Goal: Task Accomplishment & Management: Use online tool/utility

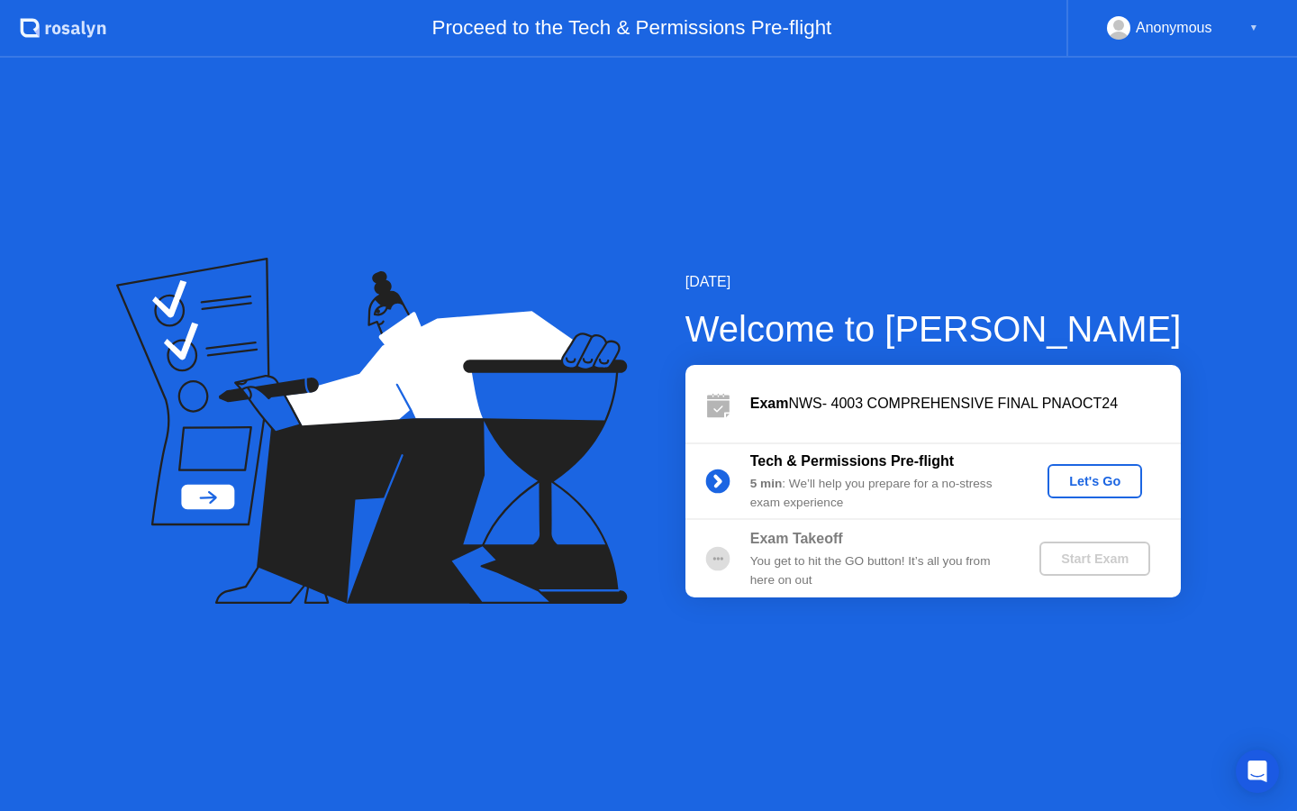
click at [1124, 485] on div "Let's Go" at bounding box center [1095, 481] width 80 height 14
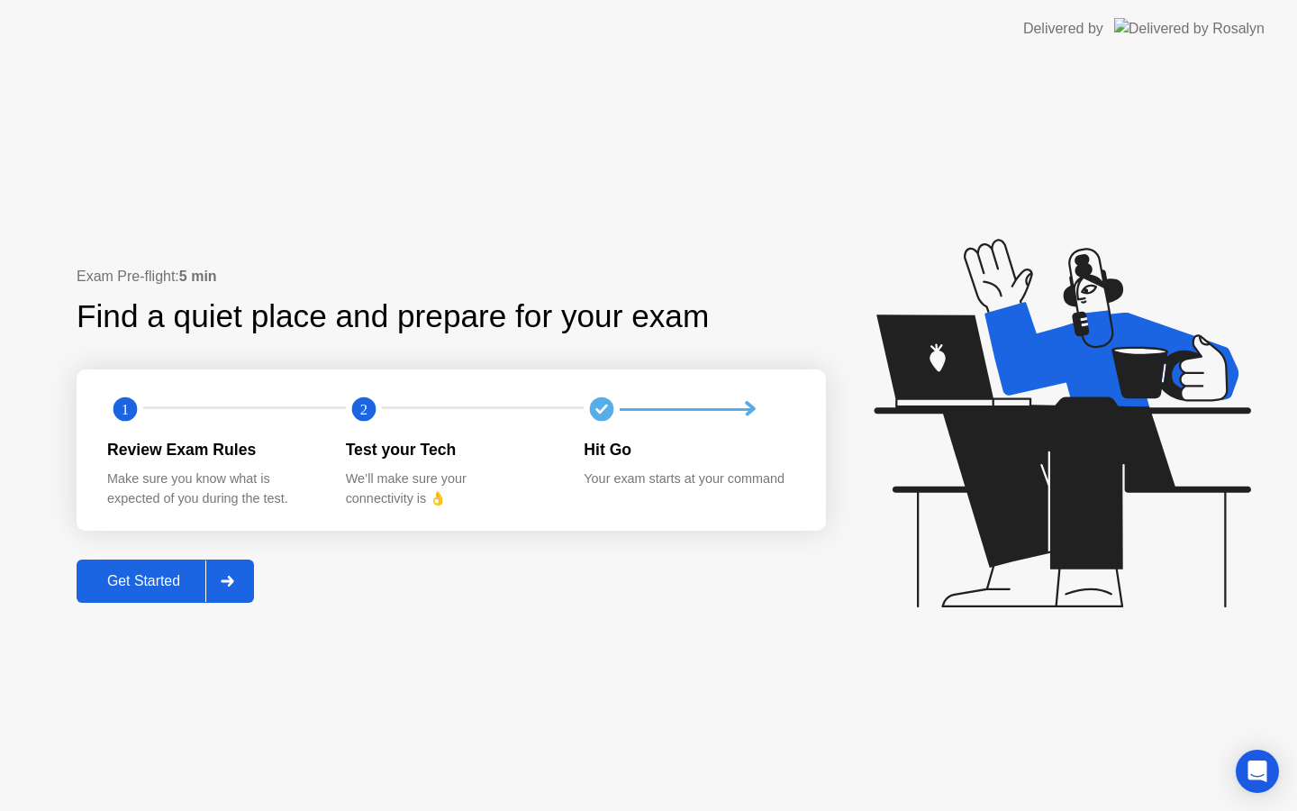
click at [236, 591] on div at bounding box center [226, 580] width 43 height 41
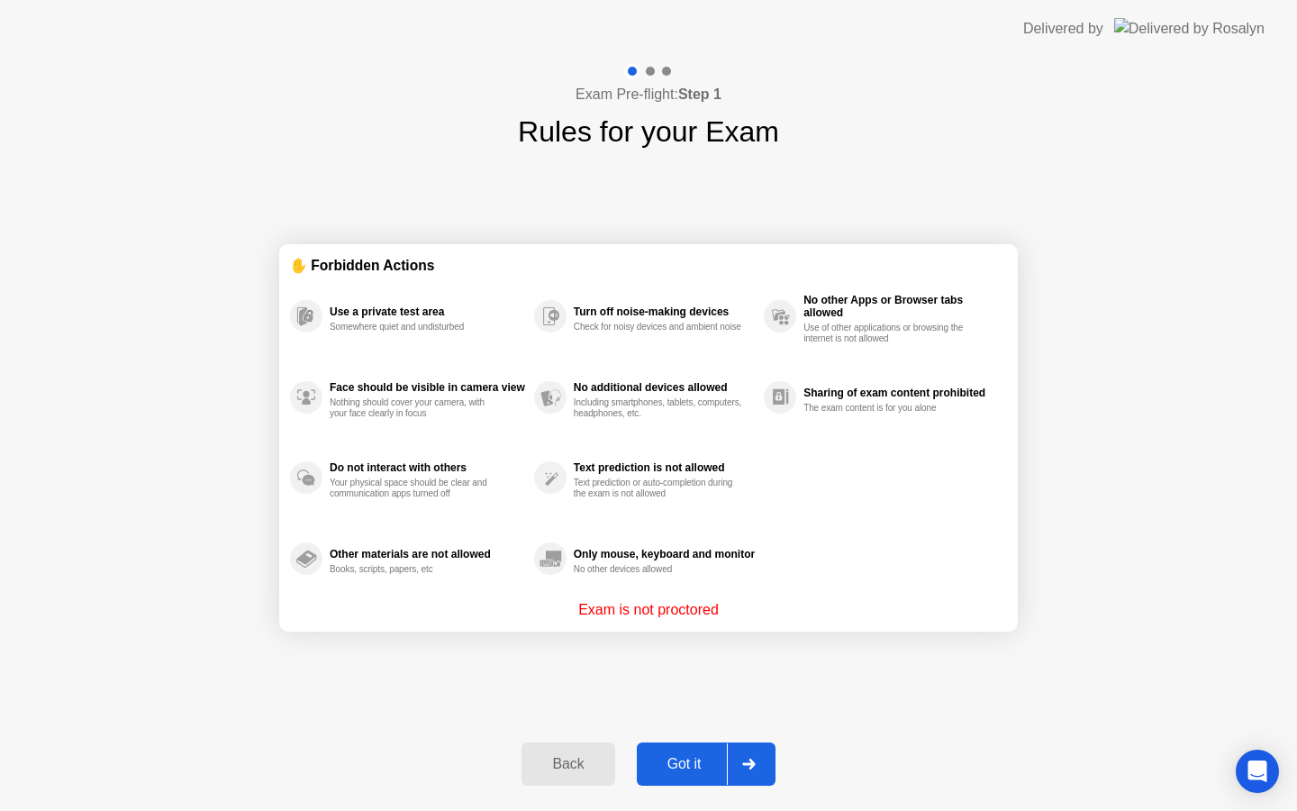
click at [774, 766] on button "Got it" at bounding box center [706, 763] width 139 height 43
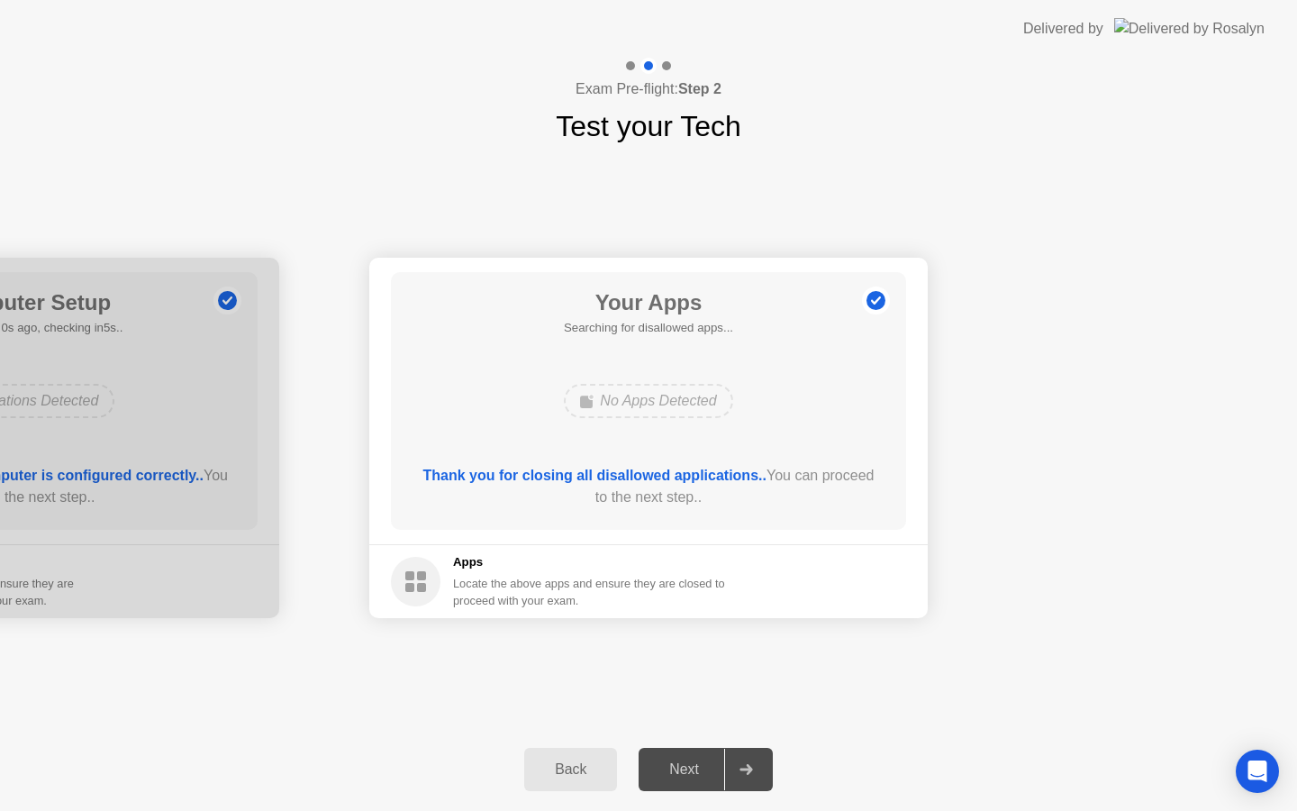
click at [767, 766] on div at bounding box center [745, 768] width 43 height 41
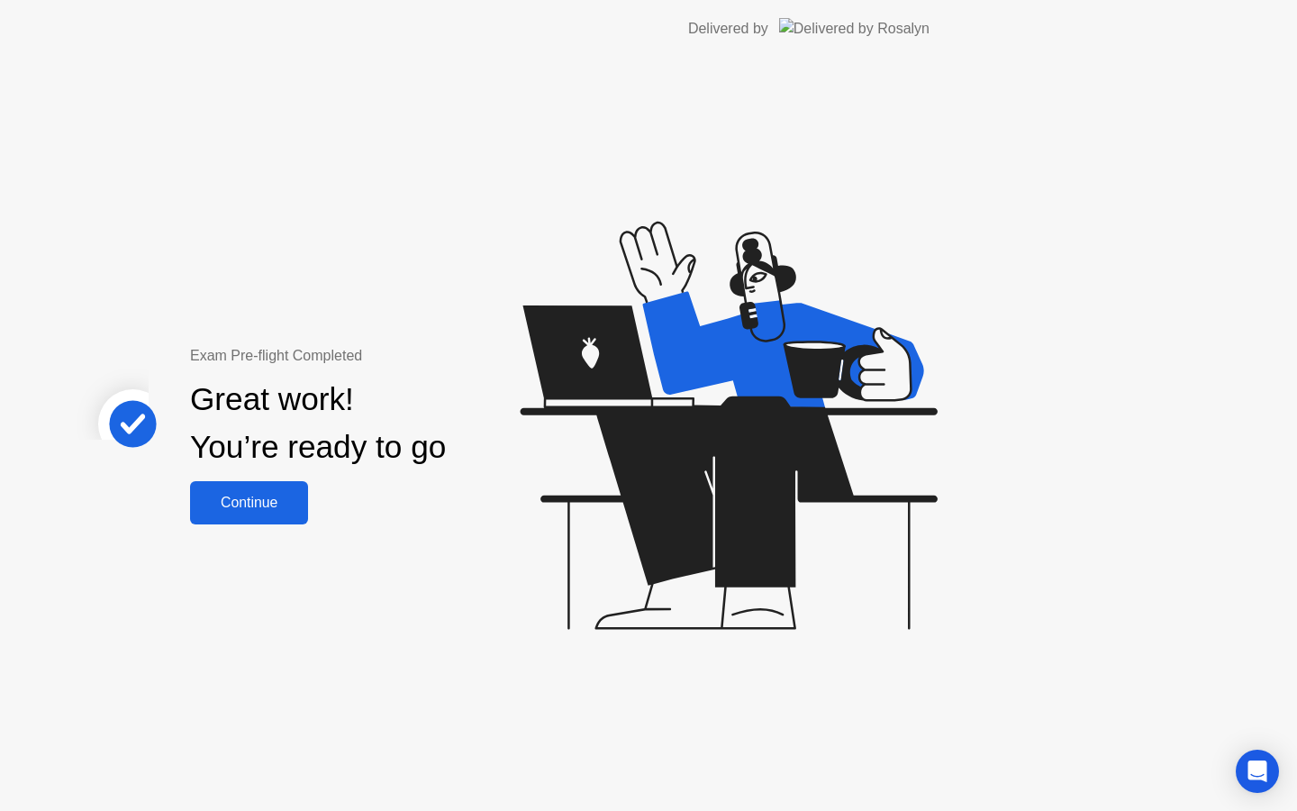
click at [767, 766] on div "Exam Pre-flight Completed Great work! You’re ready to go Continue" at bounding box center [481, 434] width 962 height 753
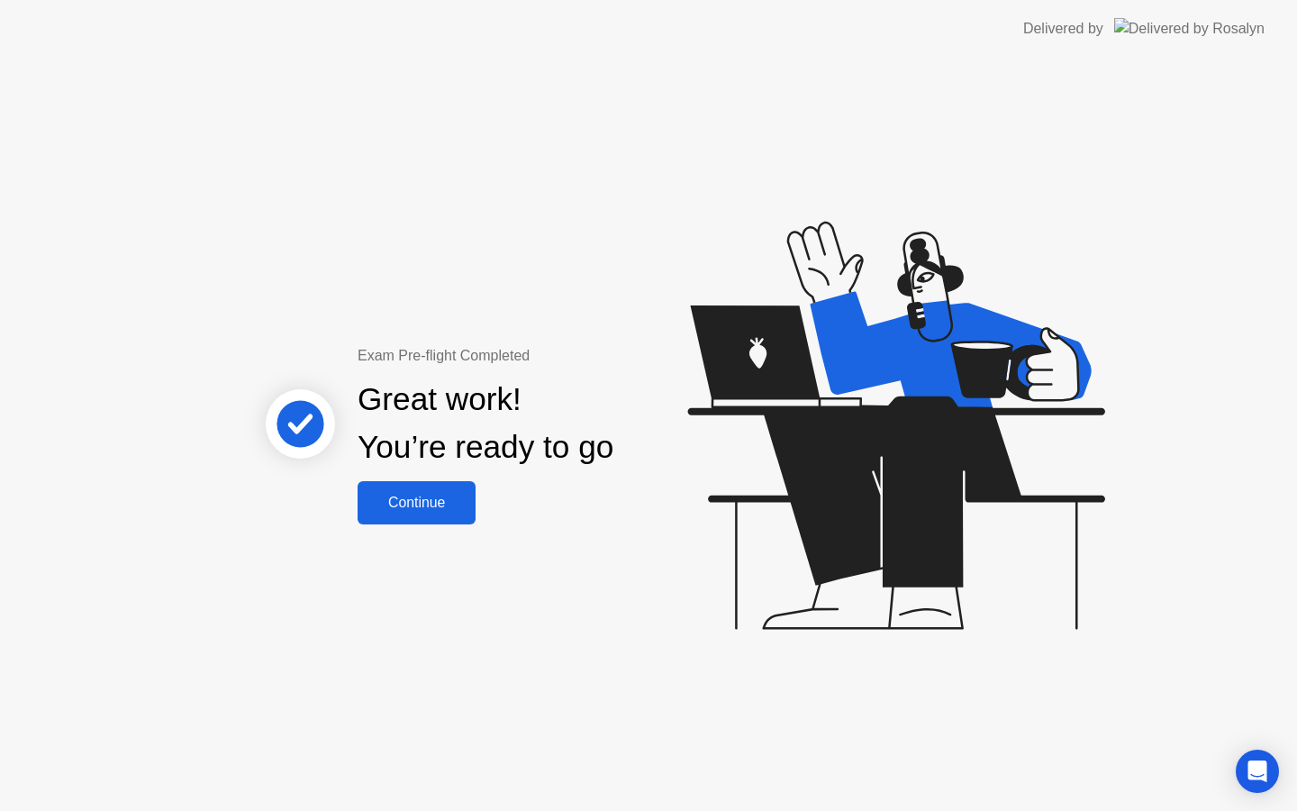
click at [439, 501] on div "Continue" at bounding box center [416, 502] width 107 height 16
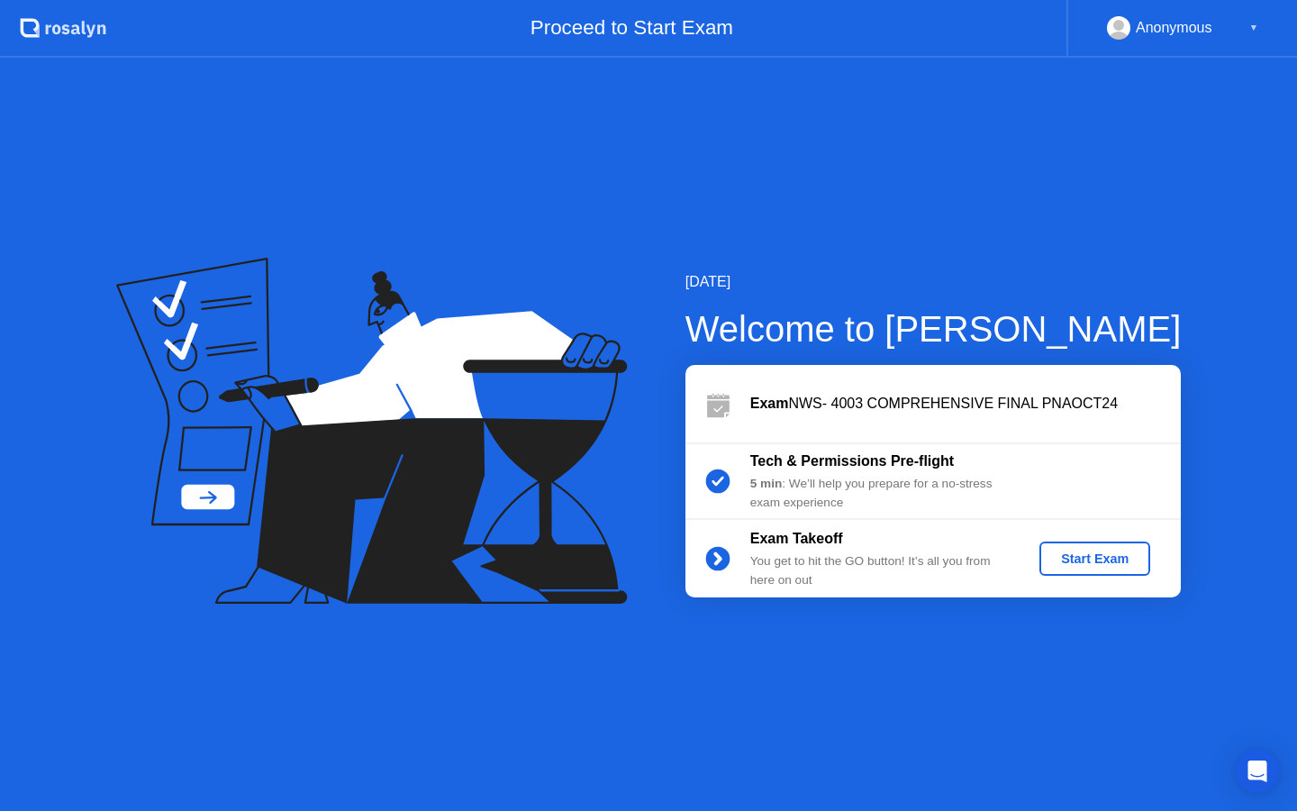
click at [1097, 551] on div "Start Exam" at bounding box center [1095, 558] width 96 height 14
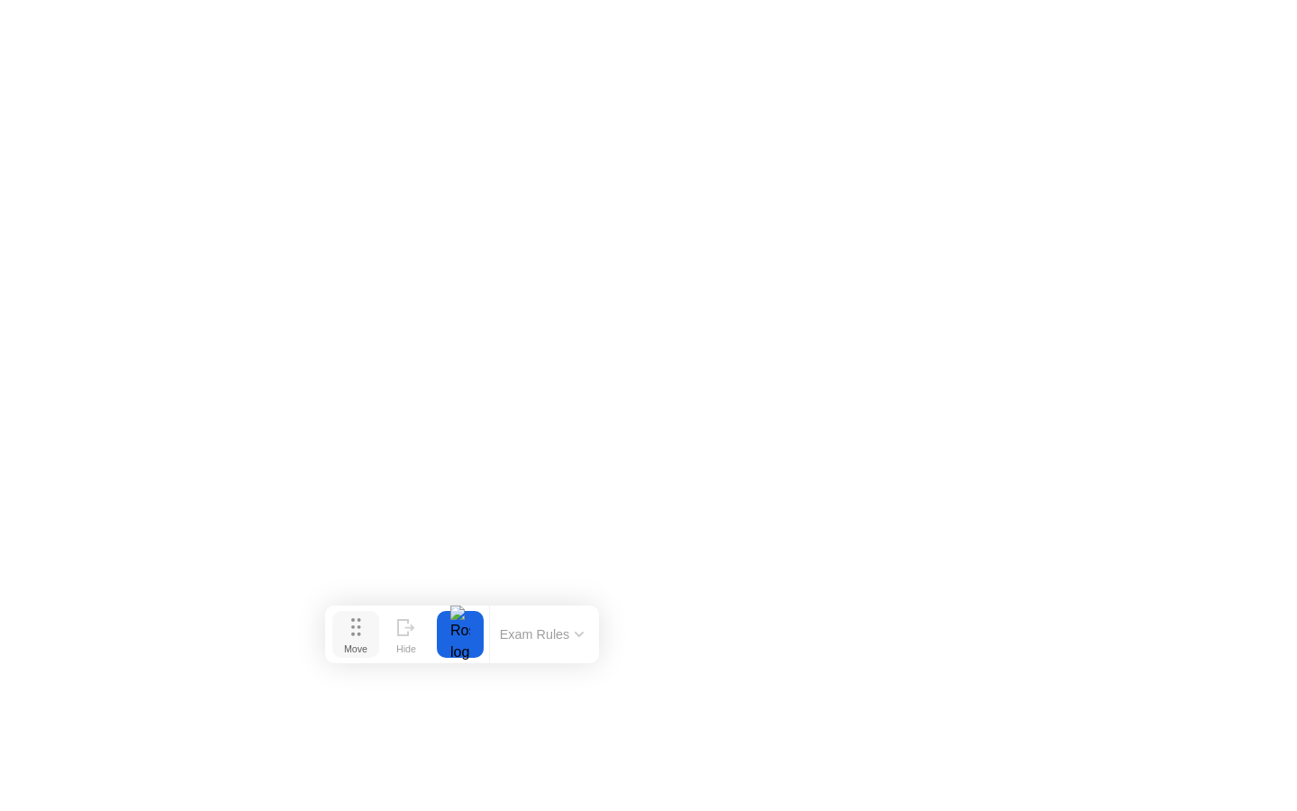
drag, startPoint x: 541, startPoint y: 781, endPoint x: 264, endPoint y: 548, distance: 362.4
click at [351, 618] on icon at bounding box center [356, 627] width 10 height 18
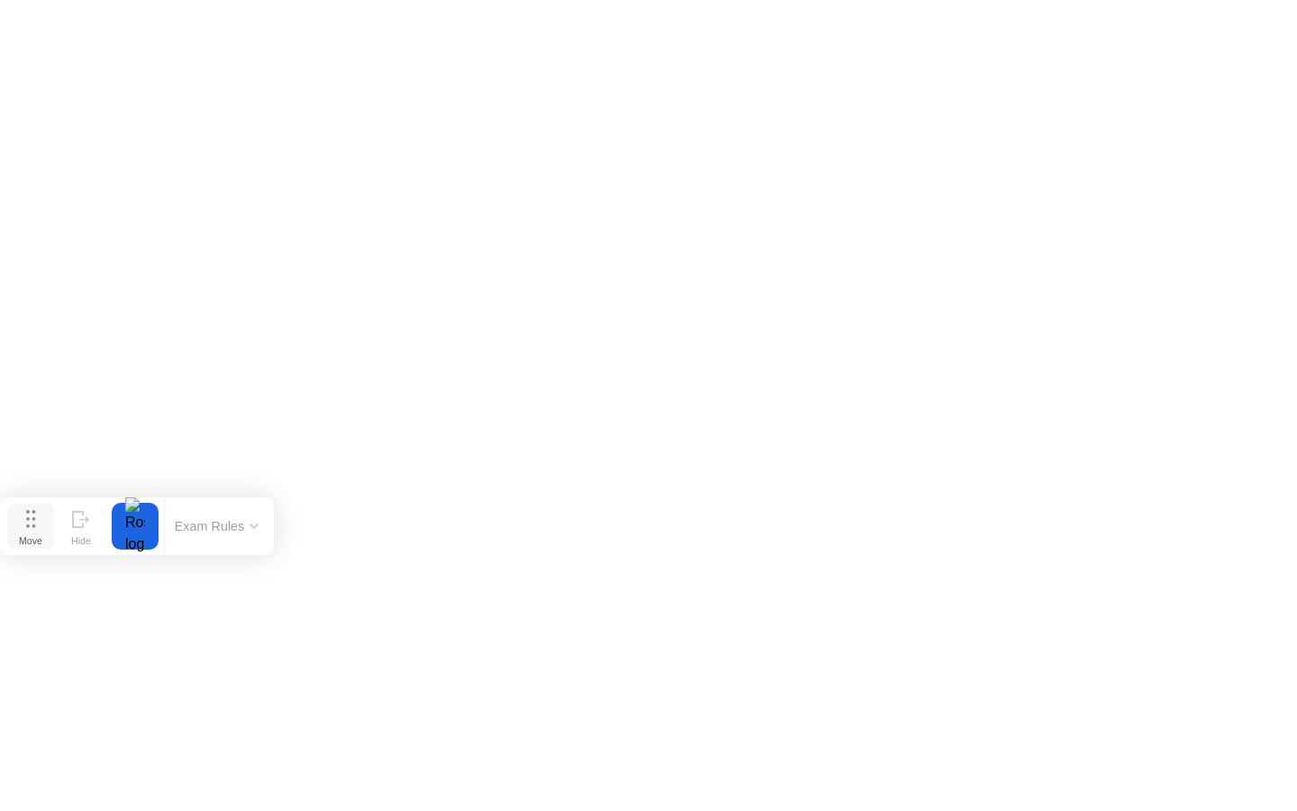
drag, startPoint x: 260, startPoint y: 556, endPoint x: 14, endPoint y: 533, distance: 246.9
click at [14, 533] on button "Move" at bounding box center [30, 526] width 47 height 47
drag, startPoint x: 36, startPoint y: 526, endPoint x: 63, endPoint y: 626, distance: 103.6
click at [63, 626] on button "Move" at bounding box center [56, 626] width 47 height 47
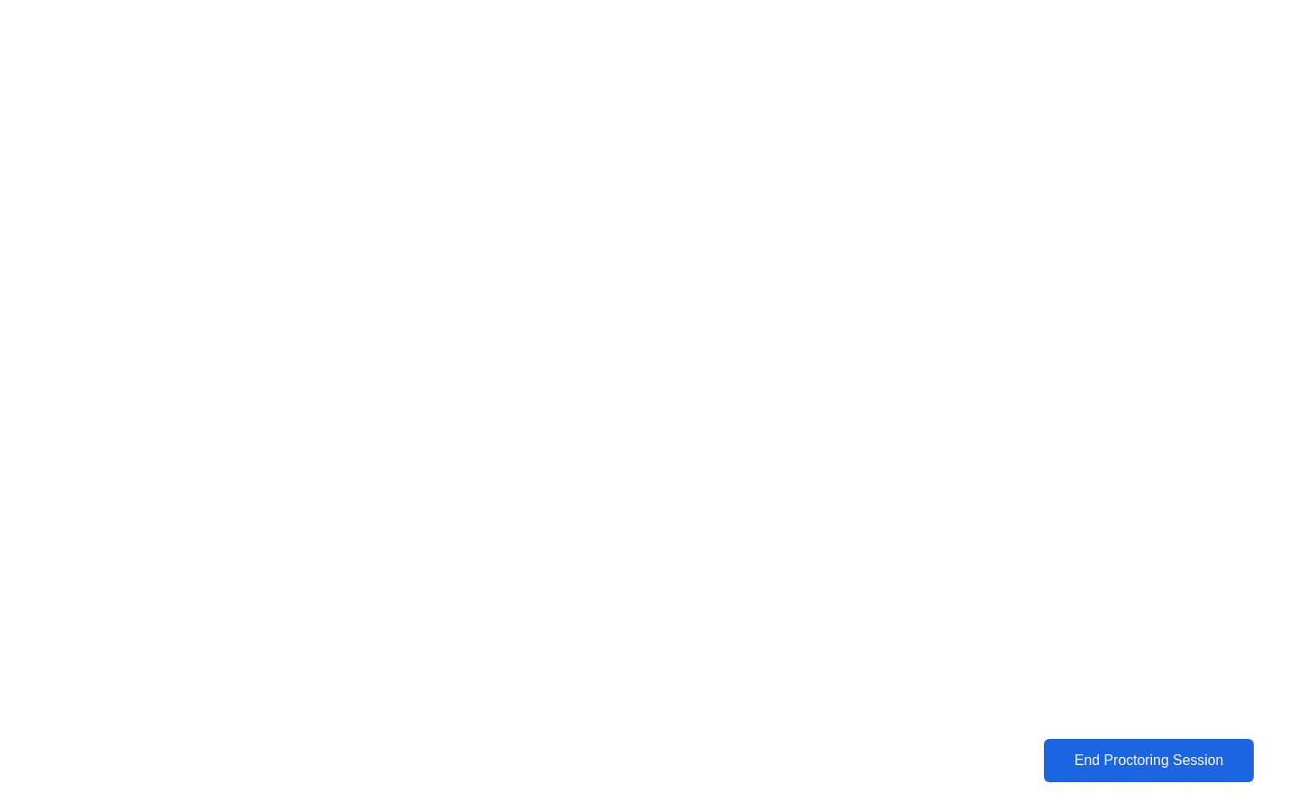
click at [1165, 759] on div "End Proctoring Session" at bounding box center [1148, 760] width 199 height 16
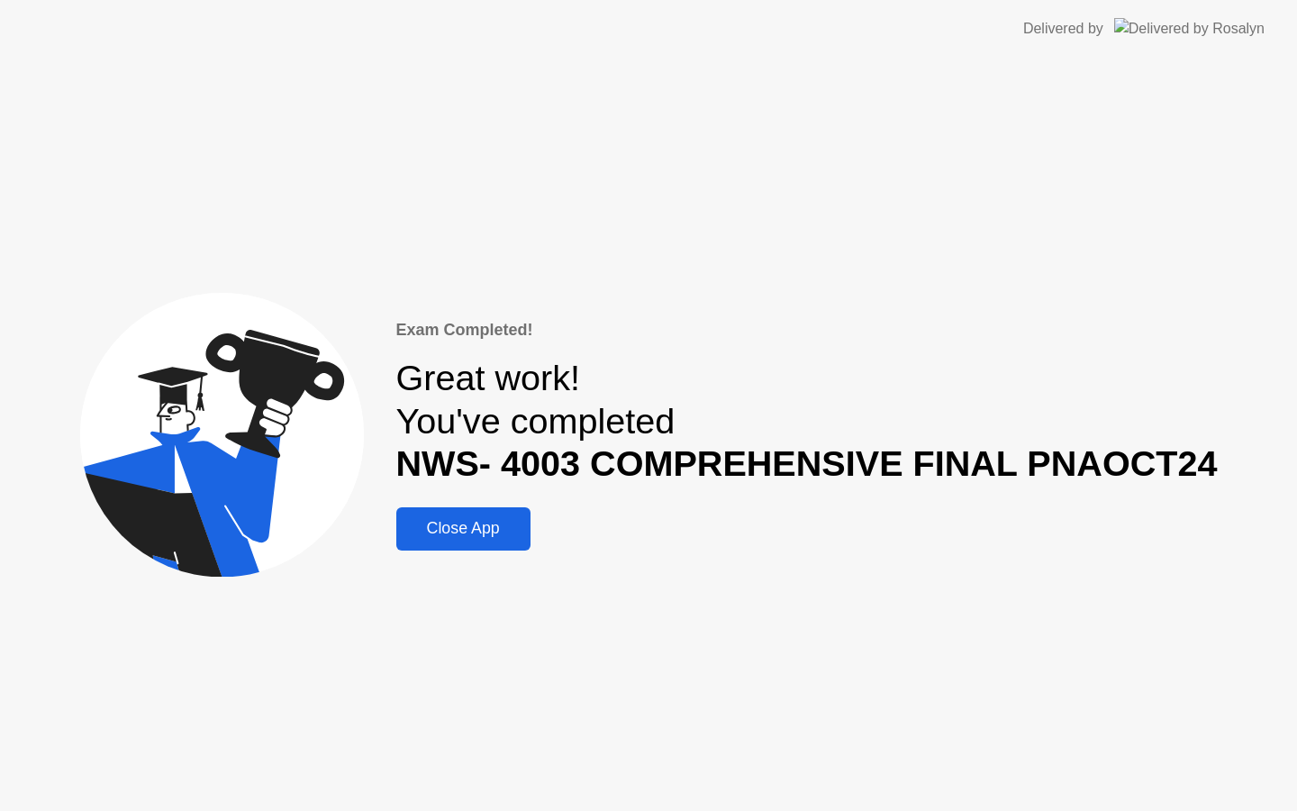
click at [487, 531] on div "Close App" at bounding box center [463, 528] width 123 height 19
